Goal: Task Accomplishment & Management: Use online tool/utility

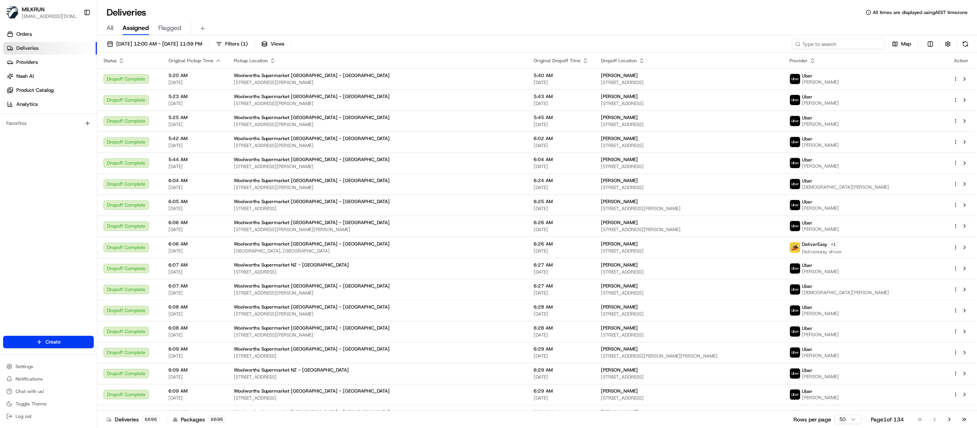
click at [610, 47] on input at bounding box center [838, 44] width 93 height 11
paste input "55a02da4-598f-4d25-a08e-b9954cf6932a"
type input "55a02da4-598f-4d25-a08e-b9954cf6932a"
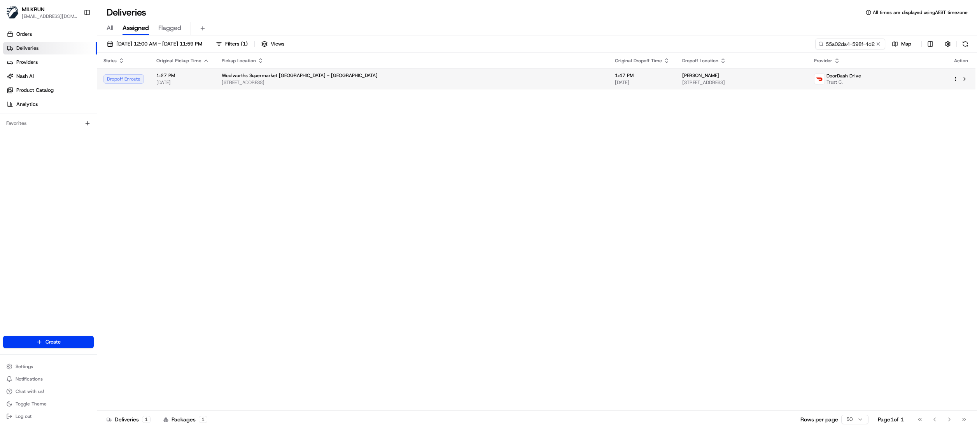
click at [301, 77] on span "Woolworths Supermarket NZ - DUNEDIN CENTRAL" at bounding box center [300, 75] width 156 height 6
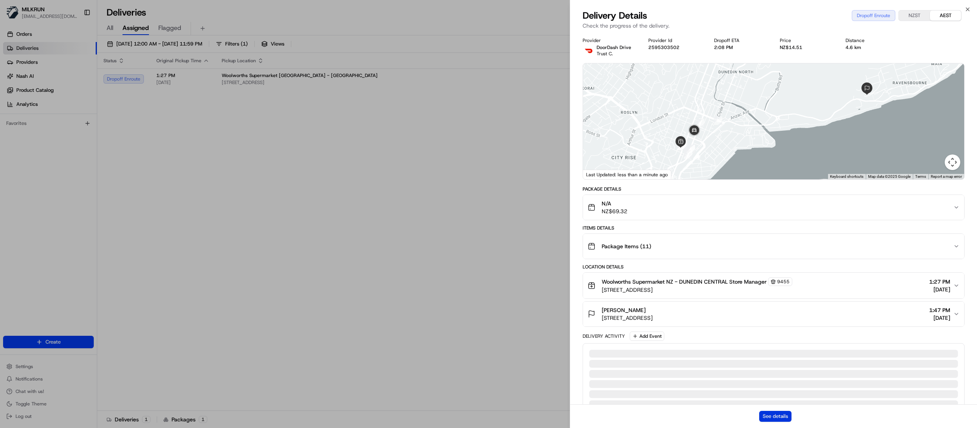
click at [610, 267] on button "See details" at bounding box center [775, 416] width 32 height 11
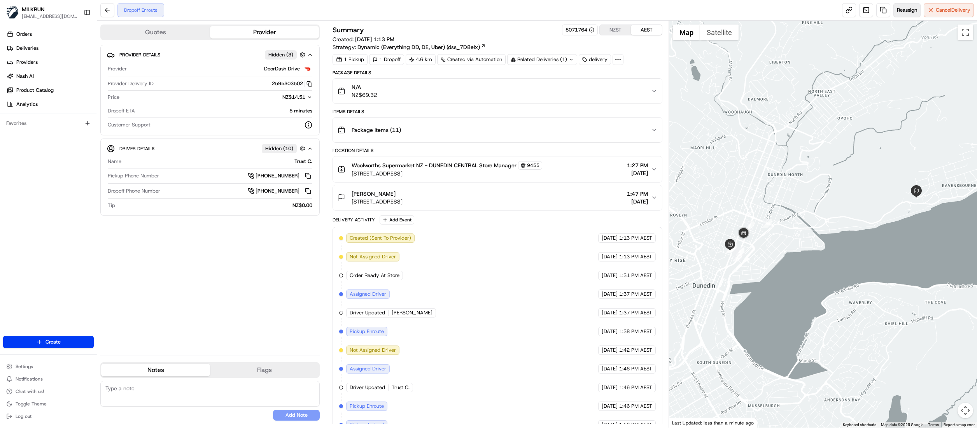
click at [906, 14] on button "Reassign" at bounding box center [906, 10] width 27 height 14
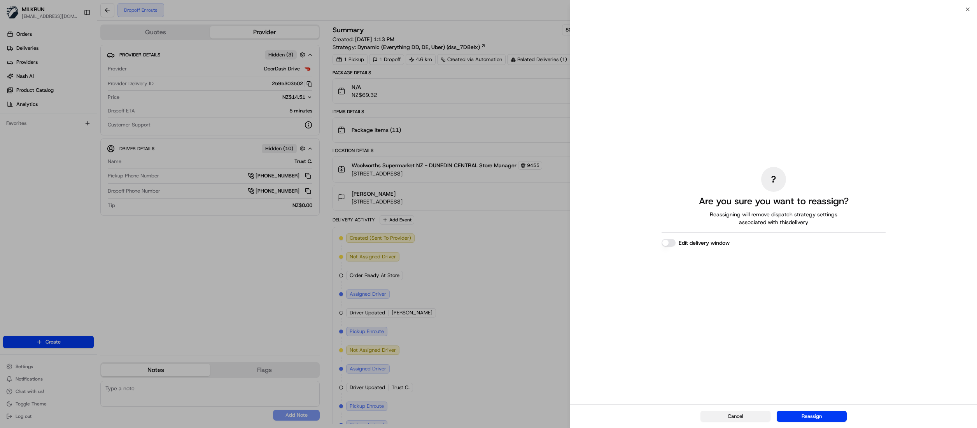
click at [733, 418] on button "Cancel" at bounding box center [735, 416] width 70 height 11
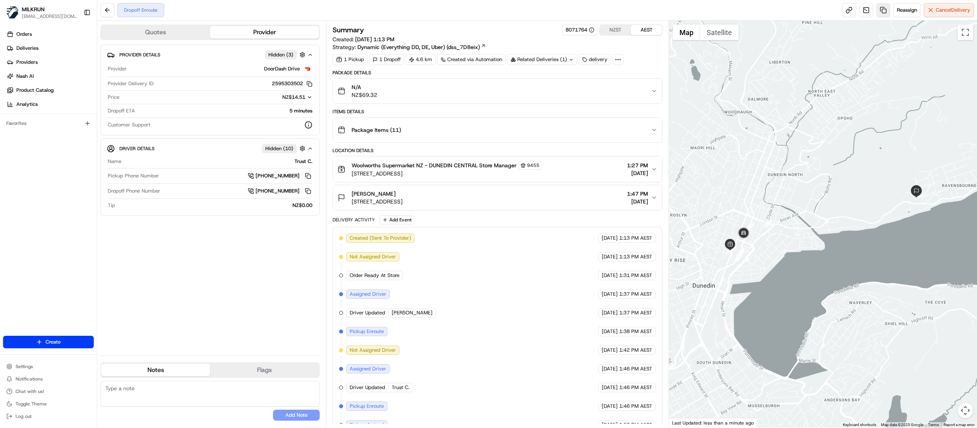
click at [882, 9] on link at bounding box center [883, 10] width 14 height 14
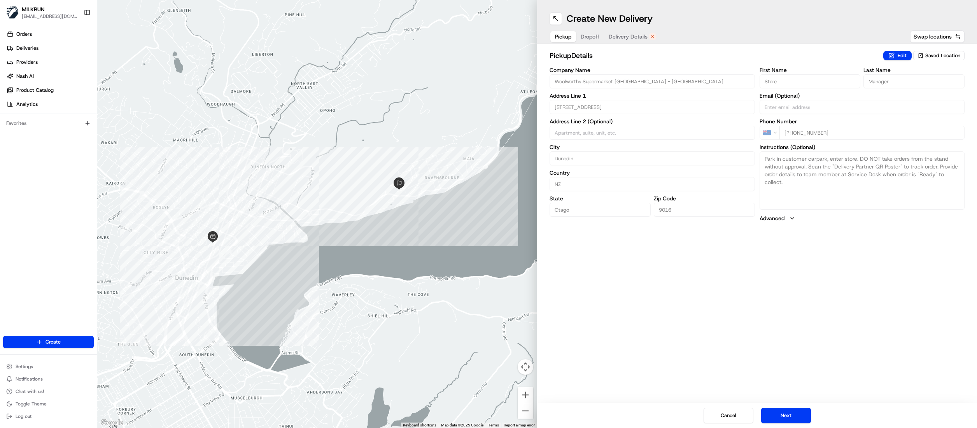
click at [631, 33] on span "Delivery Details" at bounding box center [628, 37] width 39 height 8
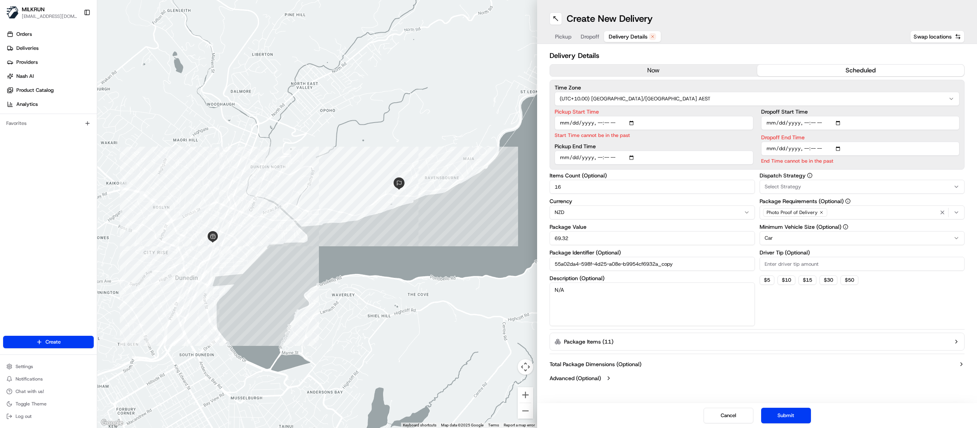
click at [650, 67] on button "now" at bounding box center [653, 71] width 207 height 12
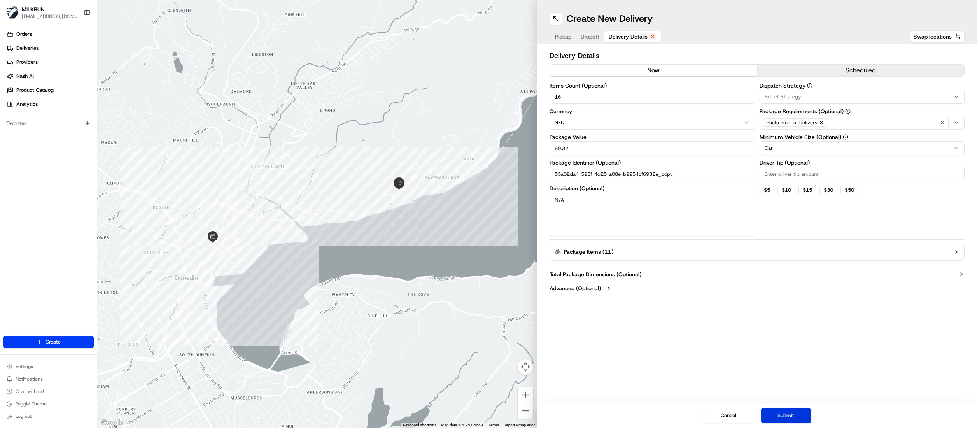
click at [788, 417] on button "Submit" at bounding box center [786, 416] width 50 height 16
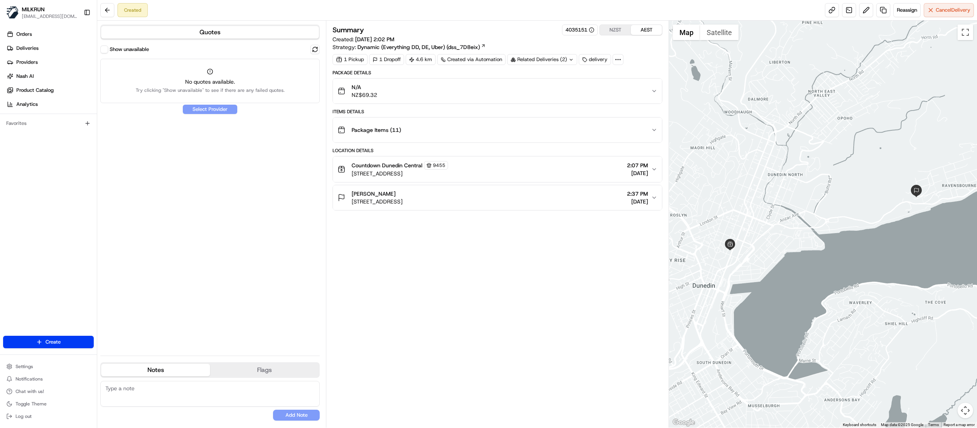
drag, startPoint x: 398, startPoint y: 191, endPoint x: 391, endPoint y: 201, distance: 12.8
click at [345, 194] on button "Ezra King 41 Adderley Terrace, Ravensbourne, Dunedin 9022, New Zealand 2:37 PM …" at bounding box center [497, 197] width 329 height 25
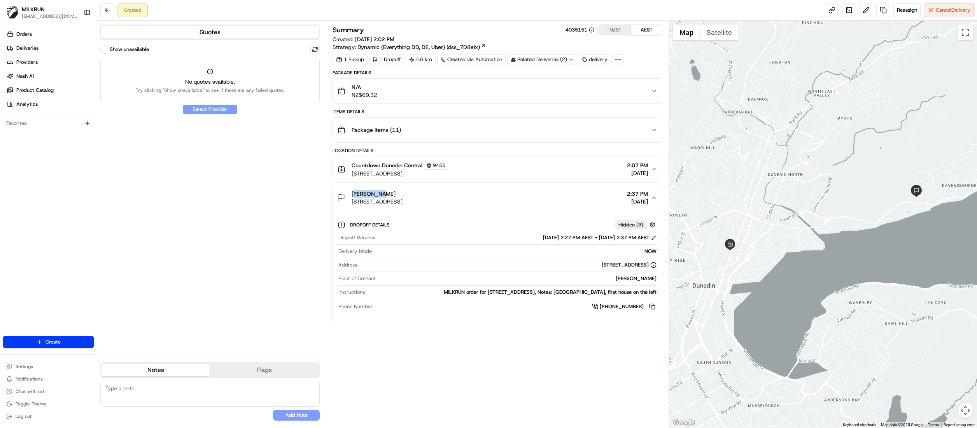
drag, startPoint x: 372, startPoint y: 196, endPoint x: 351, endPoint y: 196, distance: 21.0
click at [351, 196] on div "Ezra King 41 Adderley Terrace, Ravensbourne, Dunedin 9022, New Zealand" at bounding box center [370, 198] width 65 height 16
copy span "[PERSON_NAME]"
click at [26, 46] on span "Deliveries" at bounding box center [27, 48] width 22 height 7
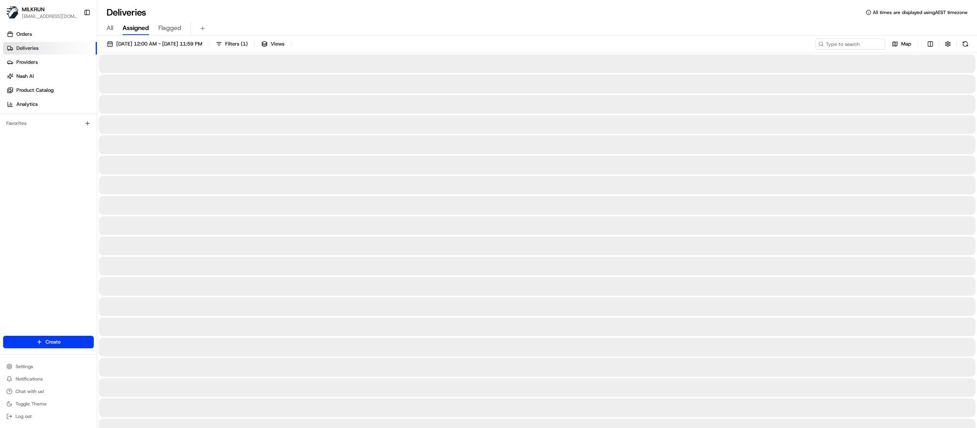
click at [109, 26] on span "All" at bounding box center [110, 27] width 7 height 9
click at [109, 27] on span "All" at bounding box center [110, 27] width 7 height 9
click at [850, 46] on input at bounding box center [838, 44] width 93 height 11
paste input "[PERSON_NAME]"
type input "[PERSON_NAME]"
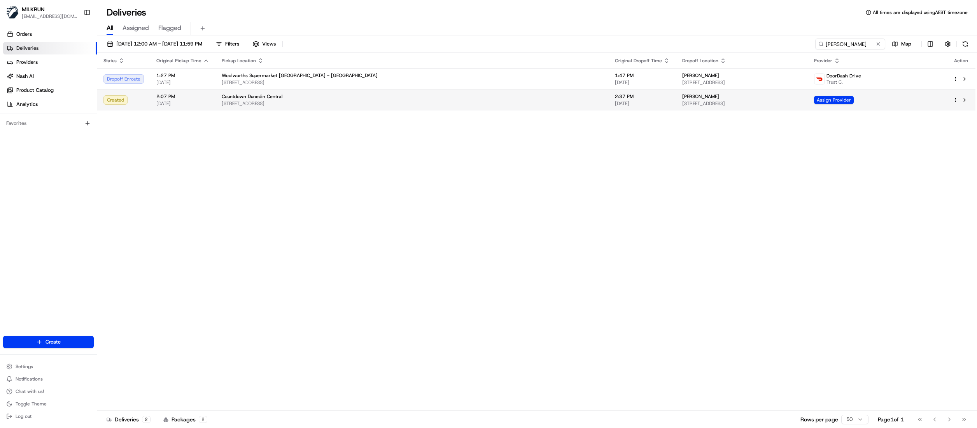
click at [285, 96] on div "Countdown Dunedin Central" at bounding box center [412, 96] width 381 height 6
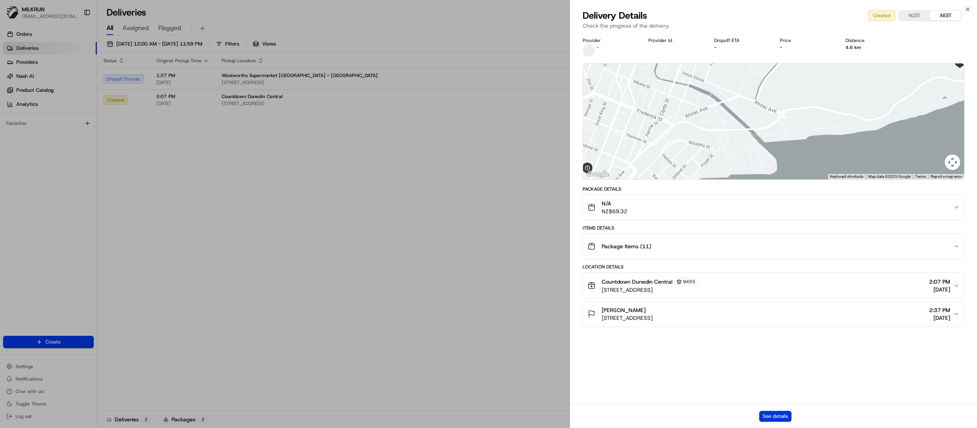
click at [782, 418] on button "See details" at bounding box center [775, 416] width 32 height 11
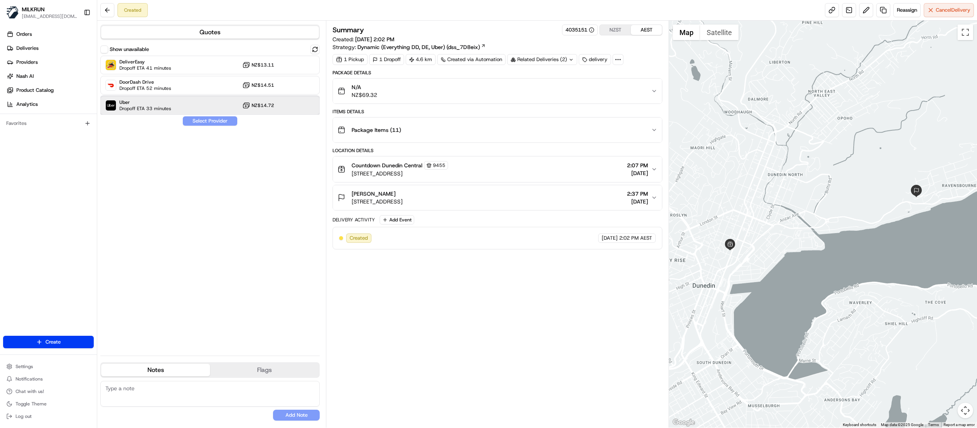
click at [187, 105] on div "Uber Dropoff ETA 33 minutes NZ$14.72" at bounding box center [209, 105] width 219 height 19
click at [214, 119] on button "Assign Provider" at bounding box center [209, 120] width 55 height 9
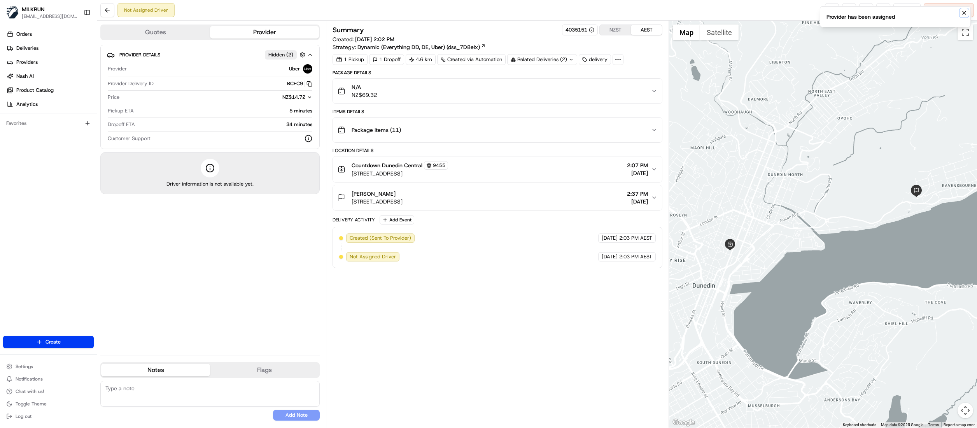
click at [963, 14] on icon "Notifications (F8)" at bounding box center [964, 12] width 3 height 3
